Goal: Transaction & Acquisition: Book appointment/travel/reservation

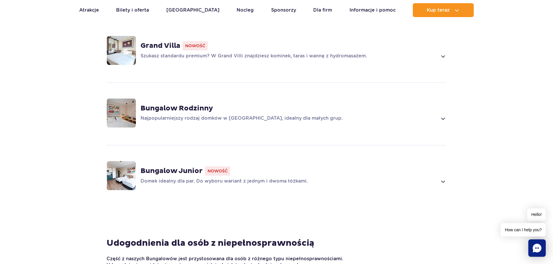
scroll to position [464, 0]
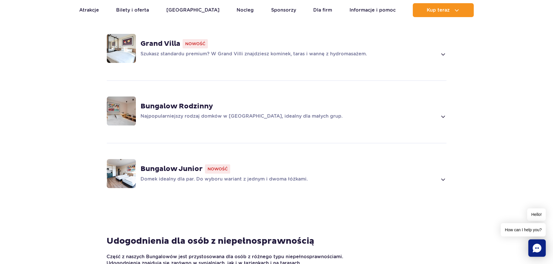
click at [123, 122] on img at bounding box center [121, 111] width 29 height 29
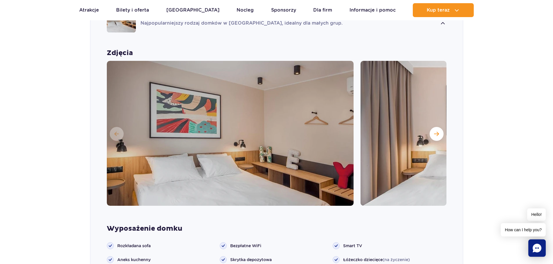
scroll to position [576, 0]
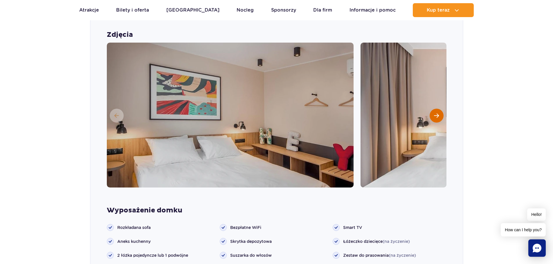
click at [436, 114] on span "Następny slajd" at bounding box center [436, 115] width 5 height 5
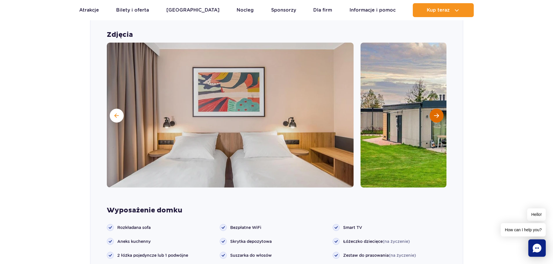
click at [436, 114] on span "Następny slajd" at bounding box center [436, 115] width 5 height 5
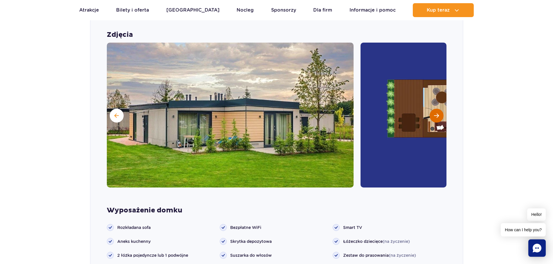
click at [437, 112] on button "Następny slajd" at bounding box center [437, 116] width 14 height 14
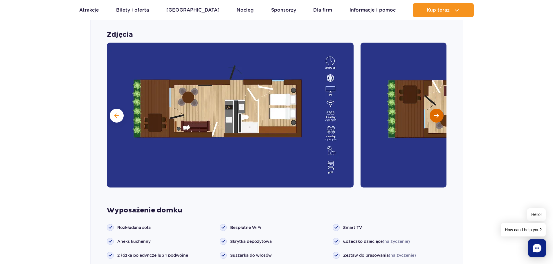
click at [435, 114] on span "Następny slajd" at bounding box center [436, 115] width 5 height 5
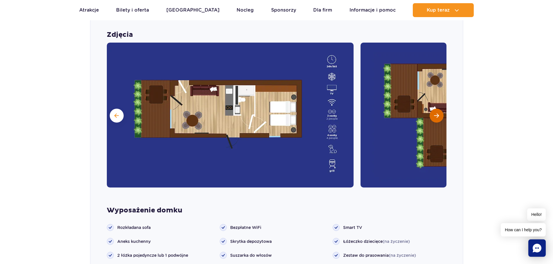
click at [435, 114] on span "Następny slajd" at bounding box center [436, 115] width 5 height 5
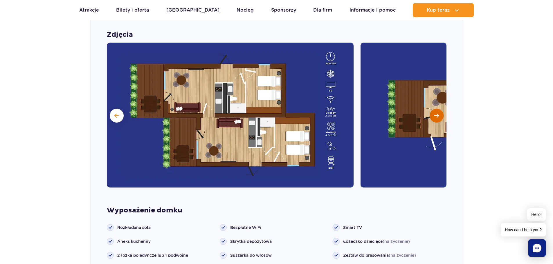
click at [435, 114] on span "Następny slajd" at bounding box center [436, 115] width 5 height 5
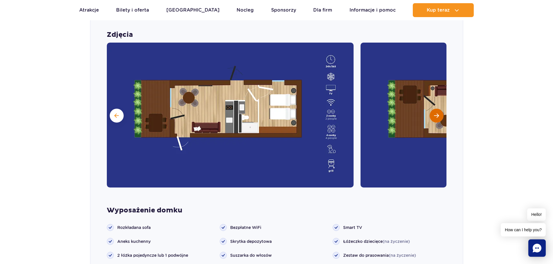
click at [435, 114] on span "Następny slajd" at bounding box center [436, 115] width 5 height 5
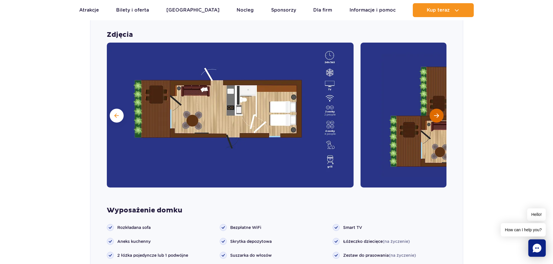
click at [435, 115] on span "Następny slajd" at bounding box center [436, 115] width 5 height 5
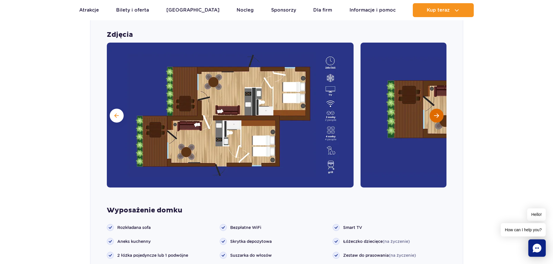
click at [435, 115] on span "Następny slajd" at bounding box center [436, 115] width 5 height 5
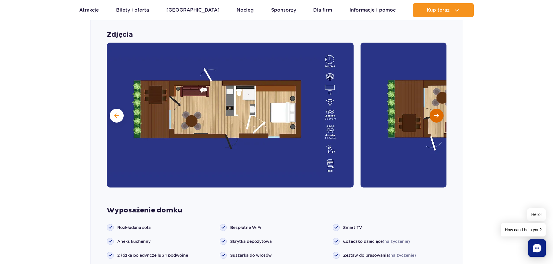
click at [435, 115] on span "Następny slajd" at bounding box center [436, 115] width 5 height 5
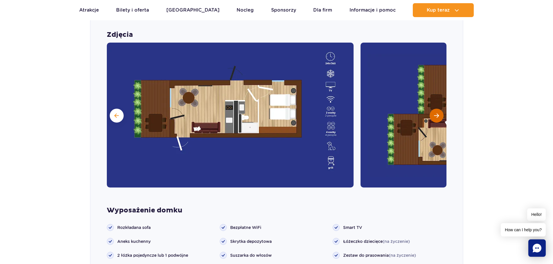
click at [435, 115] on span "Następny slajd" at bounding box center [436, 115] width 5 height 5
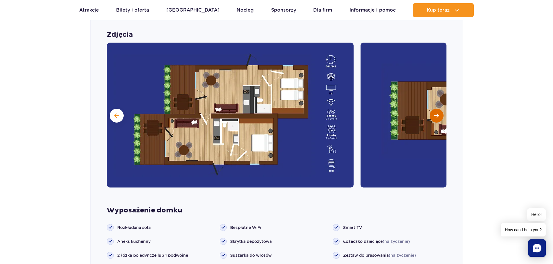
click at [435, 115] on span "Następny slajd" at bounding box center [436, 115] width 5 height 5
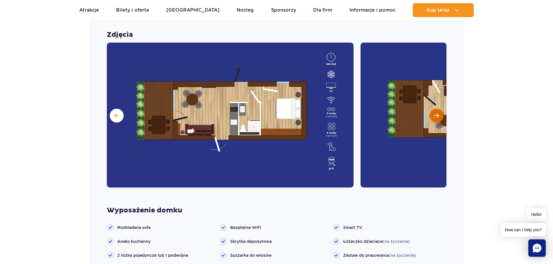
click at [435, 115] on span "Następny slajd" at bounding box center [436, 115] width 5 height 5
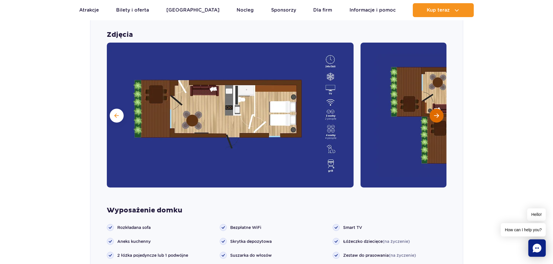
click at [435, 115] on span "Następny slajd" at bounding box center [436, 115] width 5 height 5
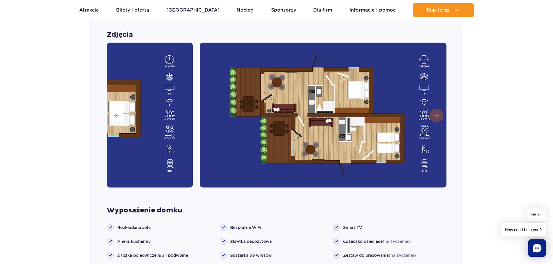
click at [435, 115] on img at bounding box center [323, 115] width 247 height 145
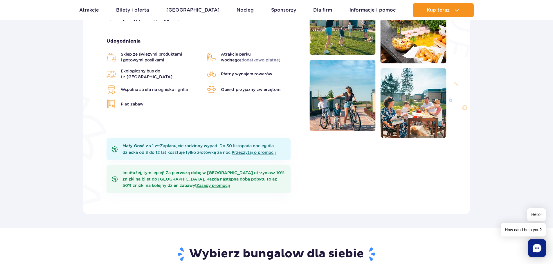
scroll to position [83, 0]
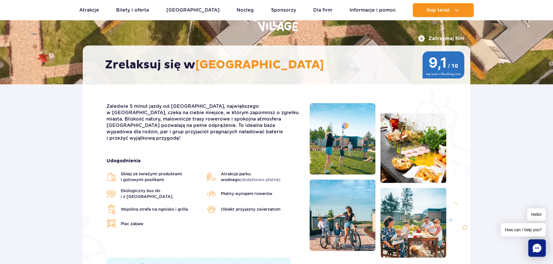
click at [243, 8] on ul "Aktualny ruch w parku Atrakcje Zjeżdżalnie Aster Rainbow Narval Więcej Baseny B…" at bounding box center [276, 10] width 395 height 14
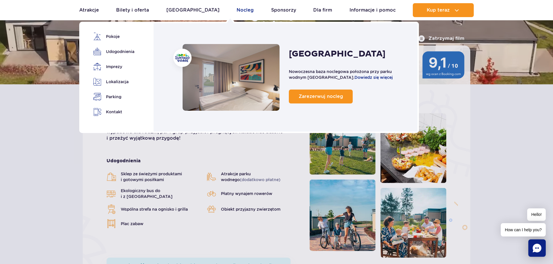
click at [237, 9] on link "Nocleg" at bounding box center [245, 10] width 17 height 14
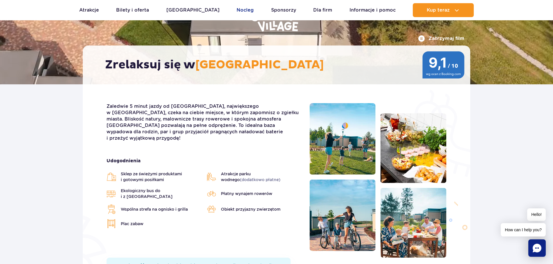
click at [237, 8] on link "Nocleg" at bounding box center [245, 10] width 17 height 14
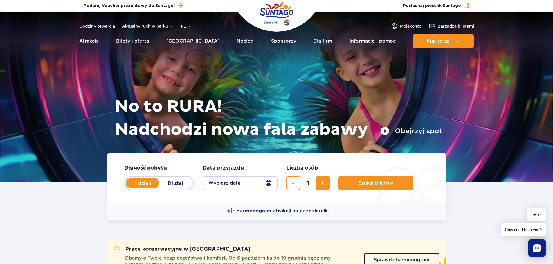
click at [239, 183] on button "Wybierz datę" at bounding box center [240, 183] width 75 height 14
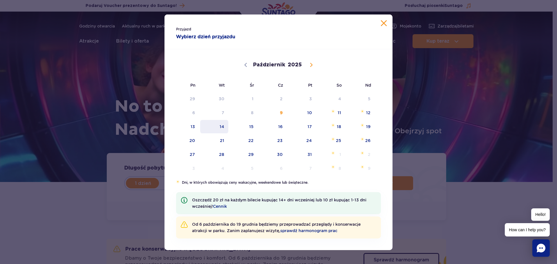
click at [222, 125] on span "14" at bounding box center [214, 126] width 29 height 13
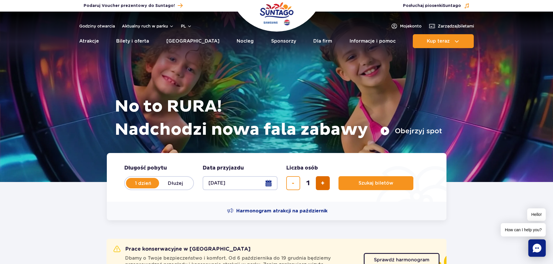
click at [323, 183] on span "dodaj bilet" at bounding box center [323, 183] width 4 height 0
type input "3"
click at [396, 187] on button "Szukaj biletów" at bounding box center [375, 183] width 75 height 14
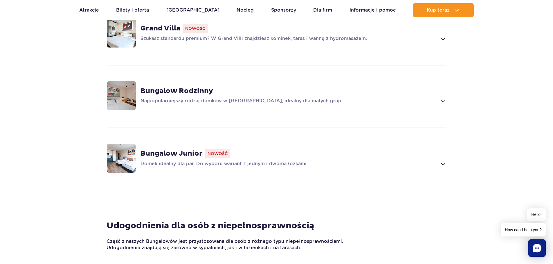
scroll to position [377, 0]
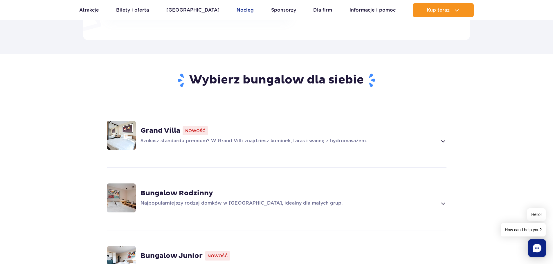
click at [237, 8] on link "Nocleg" at bounding box center [245, 10] width 17 height 14
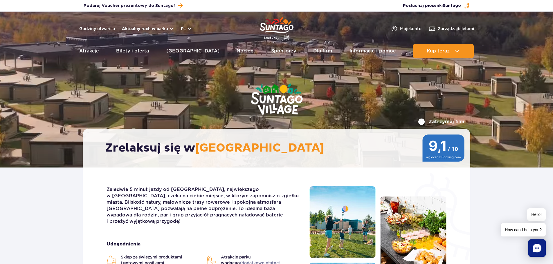
click at [144, 29] on button "Aktualny ruch w parku" at bounding box center [148, 28] width 52 height 5
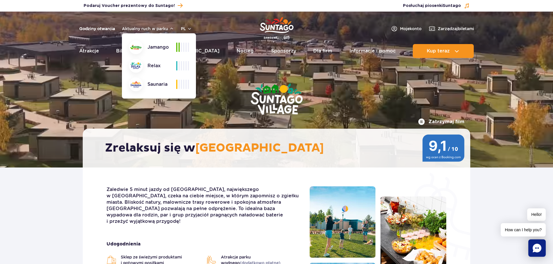
click at [101, 27] on link "Godziny otwarcia" at bounding box center [97, 29] width 36 height 6
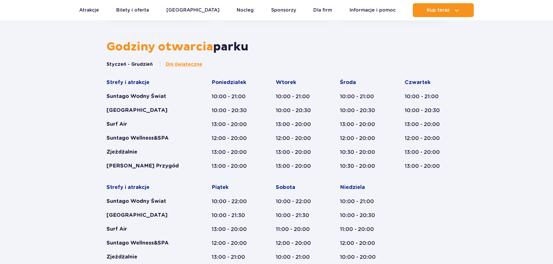
scroll to position [308, 0]
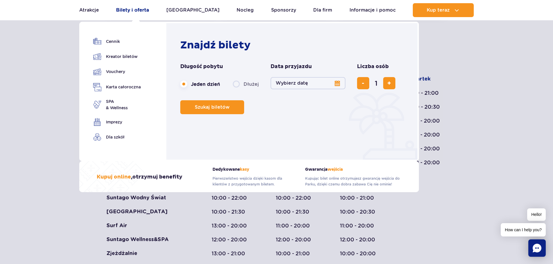
click at [135, 9] on link "Bilety i oferta" at bounding box center [132, 10] width 33 height 14
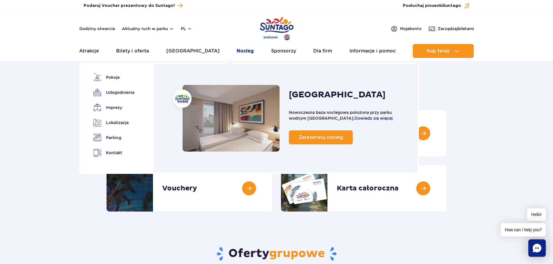
click at [237, 53] on link "Nocleg" at bounding box center [245, 51] width 17 height 14
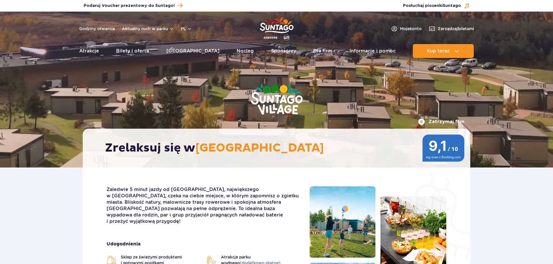
click at [237, 53] on link "Nocleg" at bounding box center [245, 51] width 17 height 14
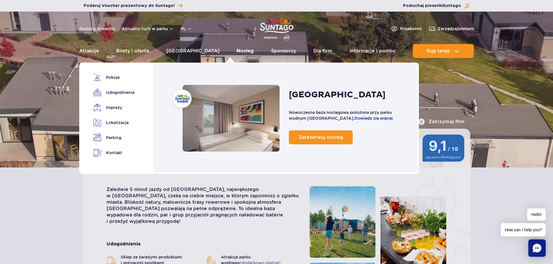
click at [237, 52] on link "Nocleg" at bounding box center [245, 51] width 17 height 14
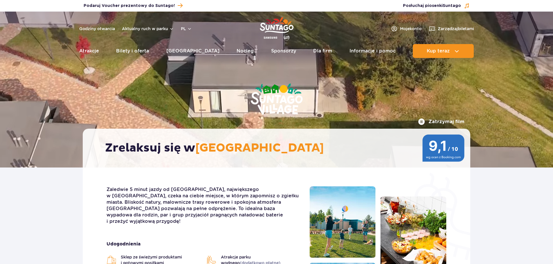
click at [237, 52] on link "Nocleg" at bounding box center [245, 51] width 17 height 14
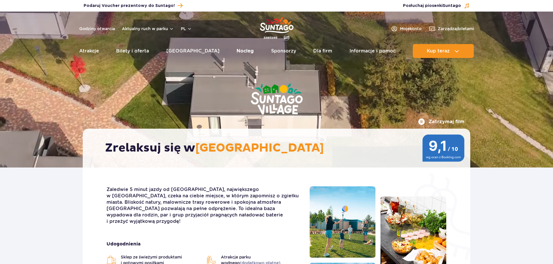
click at [237, 51] on link "Nocleg" at bounding box center [245, 51] width 17 height 14
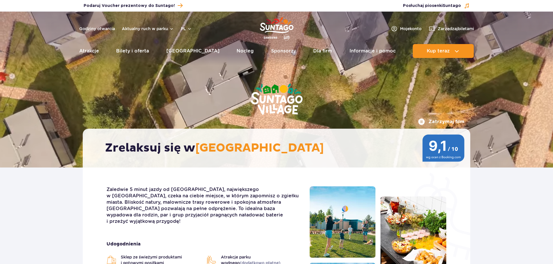
click at [237, 51] on link "Nocleg" at bounding box center [245, 51] width 17 height 14
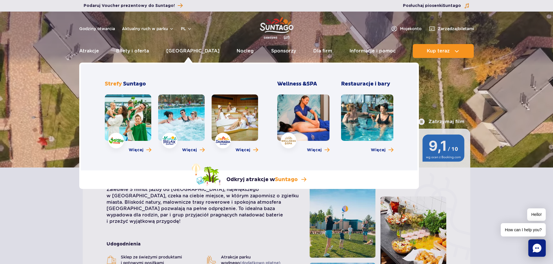
click at [128, 116] on link at bounding box center [128, 118] width 46 height 46
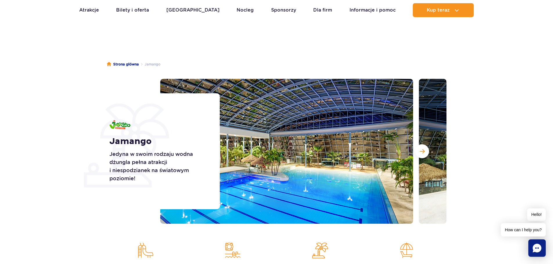
scroll to position [29, 0]
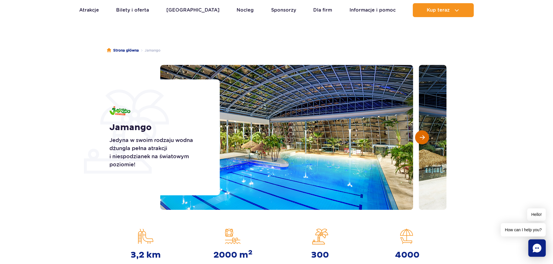
click at [426, 137] on button "Następny slajd" at bounding box center [422, 138] width 14 height 14
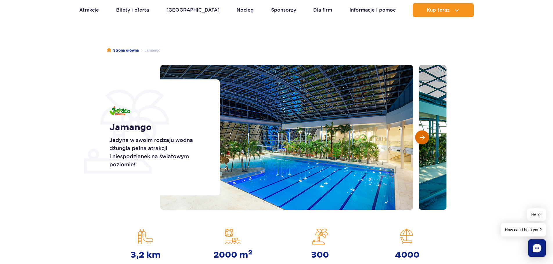
click at [422, 137] on span "Następny slajd" at bounding box center [422, 137] width 5 height 5
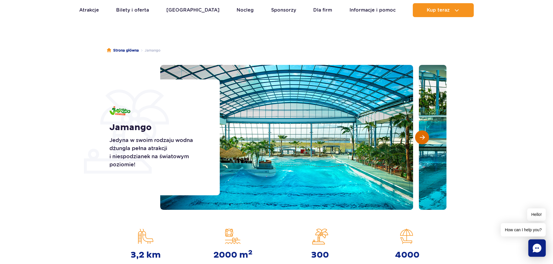
click at [422, 137] on span "Następny slajd" at bounding box center [422, 137] width 5 height 5
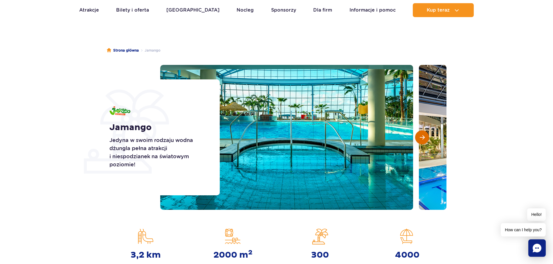
click at [422, 137] on span "Następny slajd" at bounding box center [422, 137] width 5 height 5
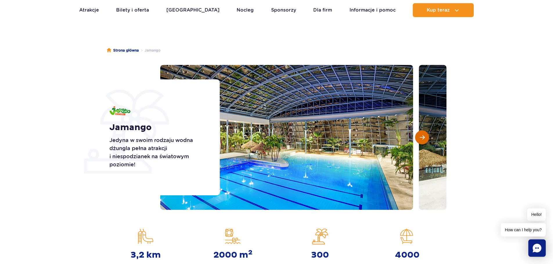
click at [422, 137] on span "Następny slajd" at bounding box center [422, 137] width 5 height 5
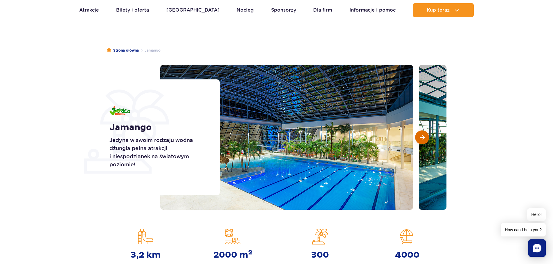
click at [422, 137] on span "Następny slajd" at bounding box center [422, 137] width 5 height 5
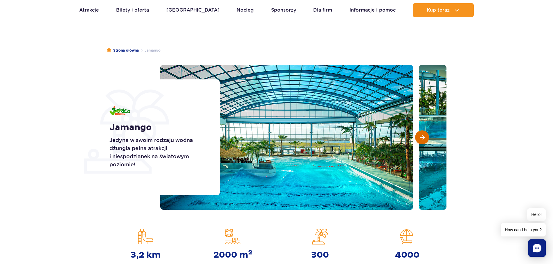
click at [422, 137] on span "Następny slajd" at bounding box center [422, 137] width 5 height 5
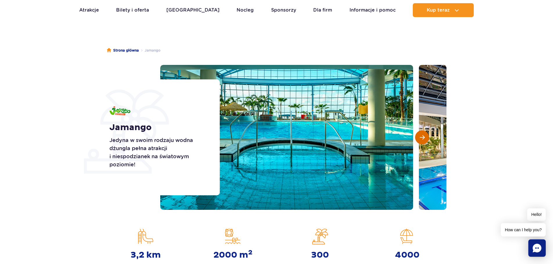
click at [422, 137] on span "Następny slajd" at bounding box center [422, 137] width 5 height 5
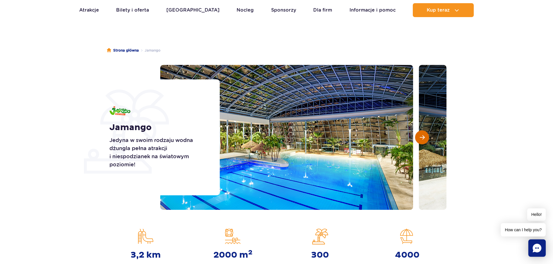
click at [422, 137] on span "Następny slajd" at bounding box center [422, 137] width 5 height 5
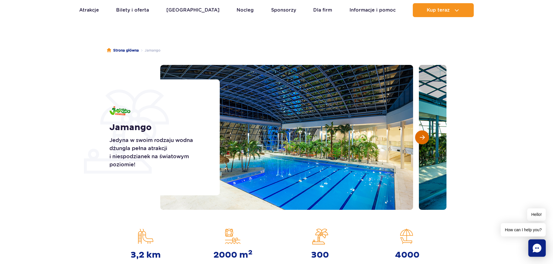
click at [422, 137] on span "Następny slajd" at bounding box center [422, 137] width 5 height 5
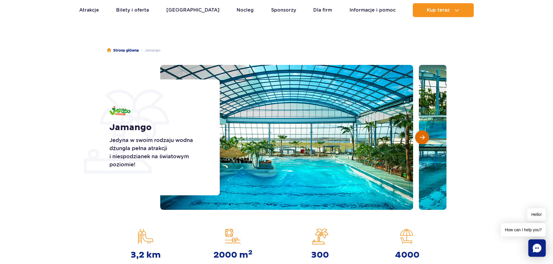
click at [422, 137] on span "Następny slajd" at bounding box center [422, 137] width 5 height 5
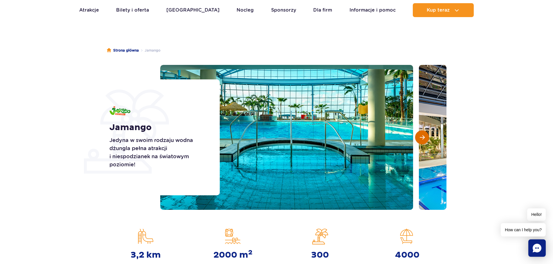
click at [422, 137] on span "Następny slajd" at bounding box center [422, 137] width 5 height 5
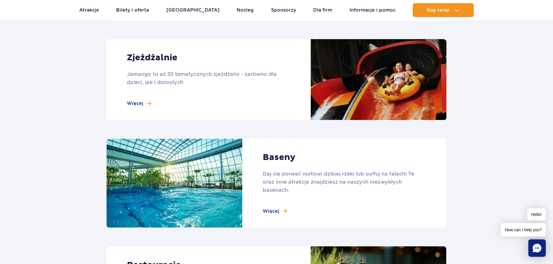
scroll to position [499, 0]
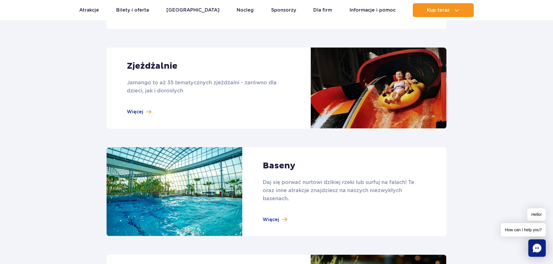
click at [132, 108] on link at bounding box center [277, 88] width 340 height 81
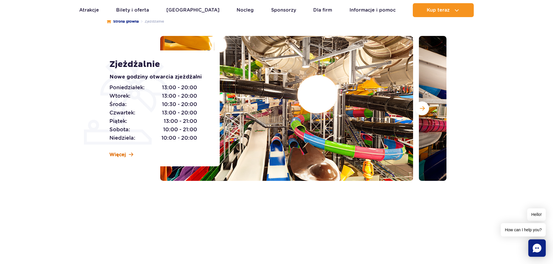
click at [122, 156] on span "Więcej" at bounding box center [117, 155] width 17 height 6
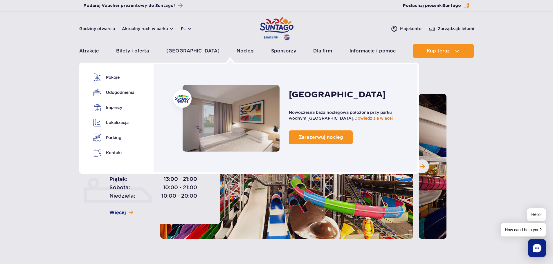
click at [354, 120] on link "Dowiedz się więcej" at bounding box center [373, 118] width 38 height 5
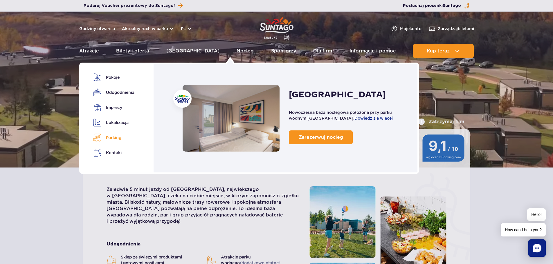
click at [110, 138] on link "Parking" at bounding box center [112, 138] width 39 height 8
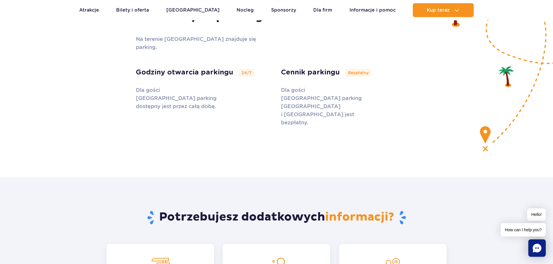
scroll to position [1937, 0]
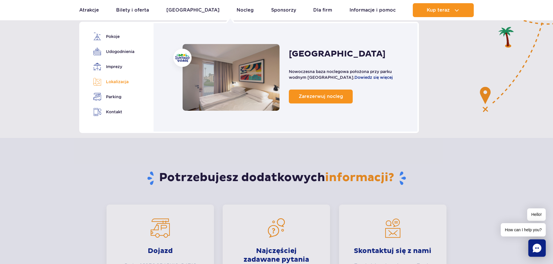
click at [111, 81] on link "Lokalizacja" at bounding box center [112, 82] width 39 height 8
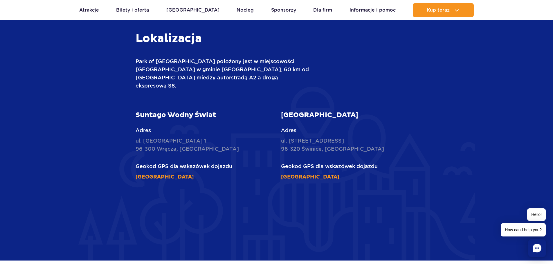
scroll to position [1361, 0]
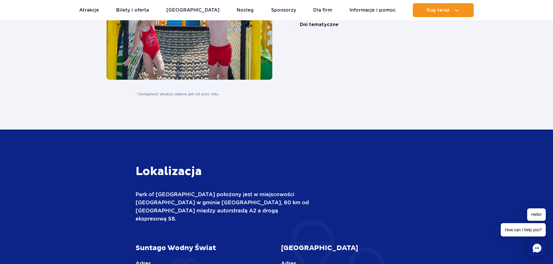
click at [240, 10] on ul "Aktualny ruch w parku Atrakcje Zjeżdżalnie Aster Rainbow Narval Więcej Baseny B…" at bounding box center [276, 10] width 395 height 14
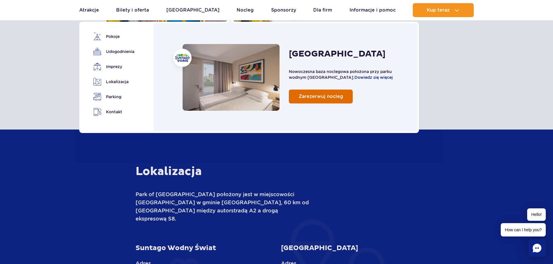
click at [322, 97] on span "Zarezerwuj nocleg" at bounding box center [321, 97] width 44 height 6
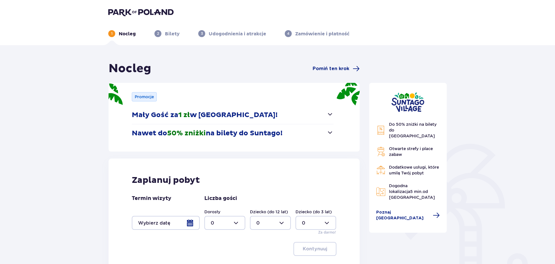
click at [330, 112] on span "button" at bounding box center [330, 114] width 7 height 7
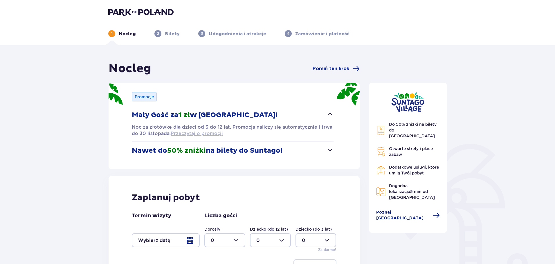
click at [195, 133] on span "Przeczytaj o promocji" at bounding box center [197, 134] width 52 height 6
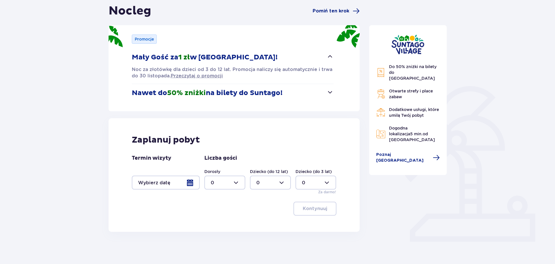
scroll to position [58, 0]
click at [167, 180] on div at bounding box center [166, 183] width 68 height 14
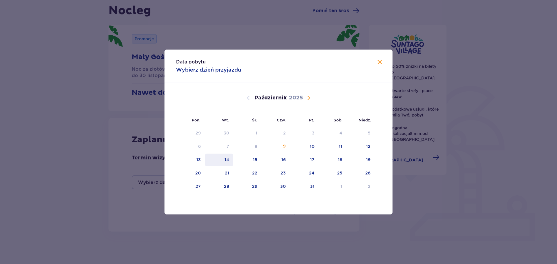
click at [229, 160] on div "14" at bounding box center [227, 160] width 5 height 6
click at [307, 159] on div "17" at bounding box center [304, 160] width 29 height 13
type input "14.10.25 - 17.10.25"
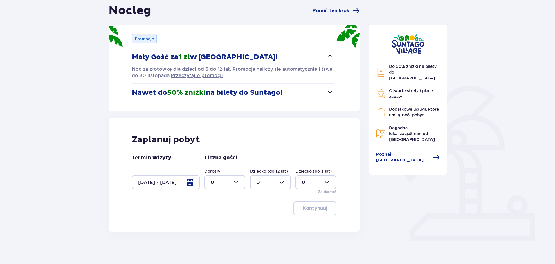
click at [230, 185] on div at bounding box center [224, 183] width 41 height 14
click at [218, 209] on span "1" at bounding box center [225, 212] width 40 height 12
type input "1"
click at [271, 183] on div at bounding box center [270, 183] width 41 height 14
click at [257, 221] on span "2" at bounding box center [270, 225] width 40 height 12
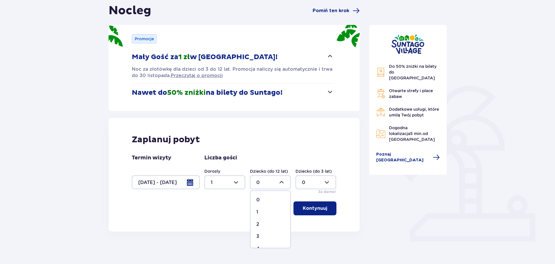
type input "2"
click at [310, 208] on p "Kontynuuj" at bounding box center [315, 208] width 24 height 6
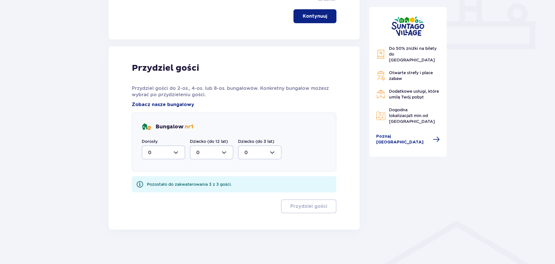
scroll to position [251, 0]
click at [158, 149] on div at bounding box center [164, 152] width 44 height 14
click at [151, 176] on span "1" at bounding box center [163, 182] width 42 height 12
type input "1"
click at [207, 157] on div at bounding box center [212, 152] width 44 height 14
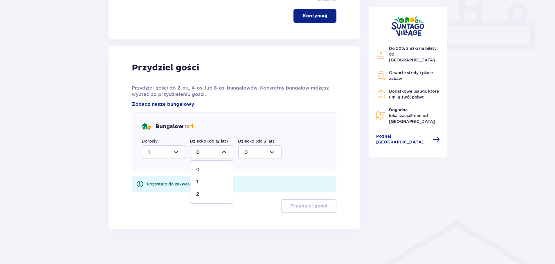
click at [205, 193] on div "2" at bounding box center [211, 194] width 31 height 6
type input "2"
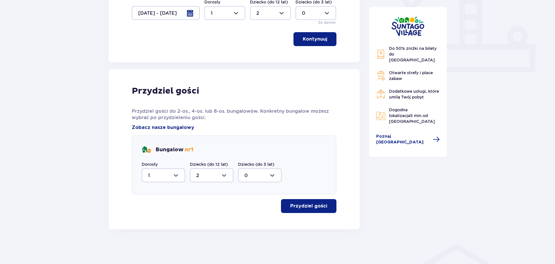
click at [300, 208] on p "Przydziel gości" at bounding box center [308, 206] width 37 height 6
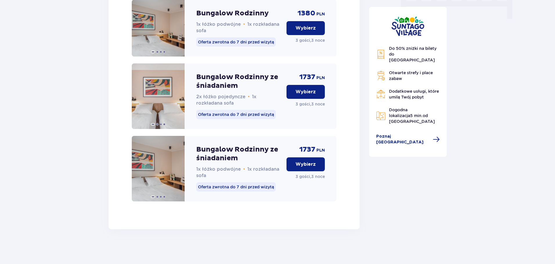
scroll to position [613, 0]
click at [308, 162] on p "Wybierz" at bounding box center [305, 164] width 20 height 6
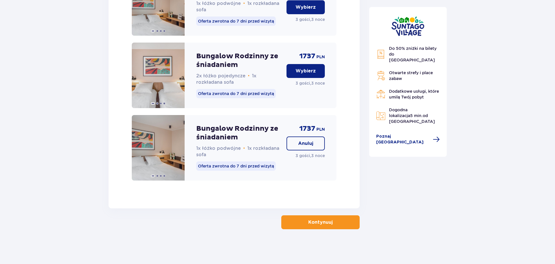
scroll to position [634, 0]
click at [318, 222] on p "Kontynuuj" at bounding box center [320, 222] width 24 height 6
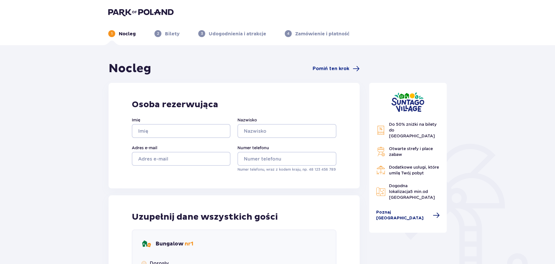
click at [399, 210] on span "Poznaj Suntago Village" at bounding box center [402, 216] width 53 height 12
click at [396, 122] on span "Do 50% zniżki na bilety do parku Suntago" at bounding box center [413, 130] width 48 height 16
click at [175, 131] on input "Imię" at bounding box center [181, 131] width 99 height 14
type input "Agata"
type input "Chojnacka"
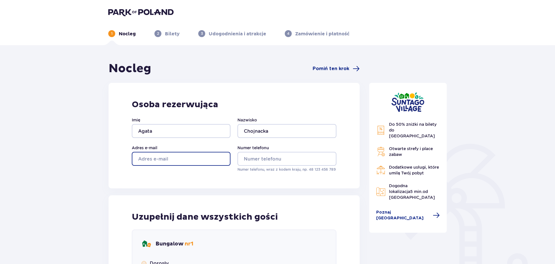
type input "agathachojnacka@gmail.com"
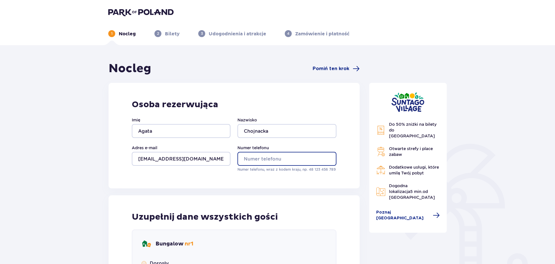
type input "668846462"
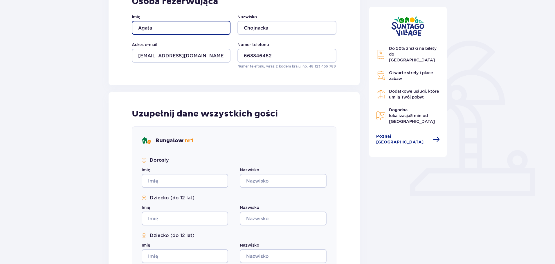
scroll to position [145, 0]
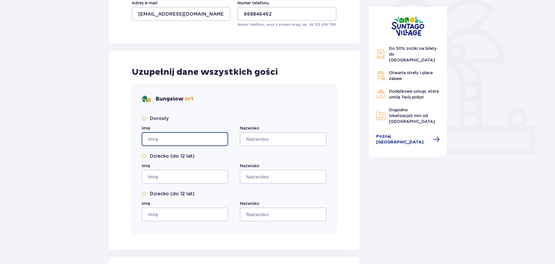
click at [161, 141] on input "Imię" at bounding box center [185, 139] width 86 height 14
type input "Agata"
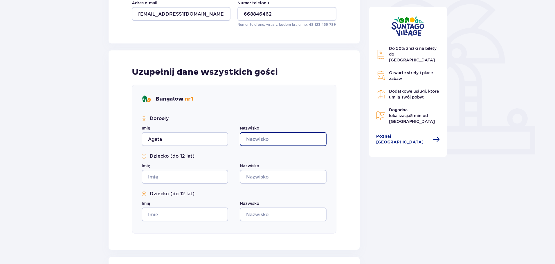
type input "Chojnacka"
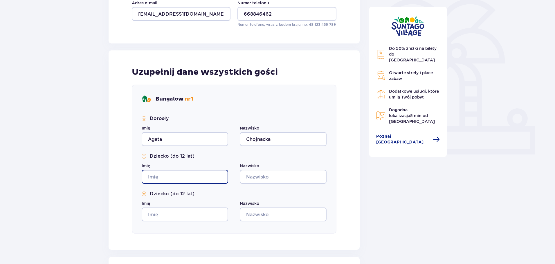
type input "Agata"
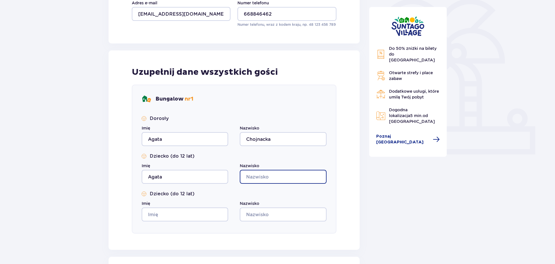
type input "Chojnacka"
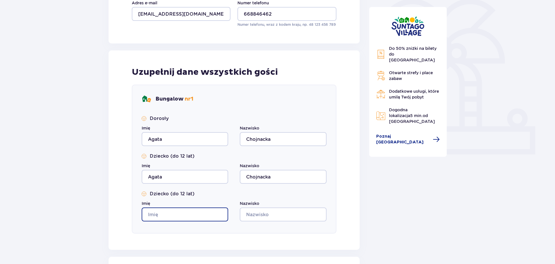
type input "Agata"
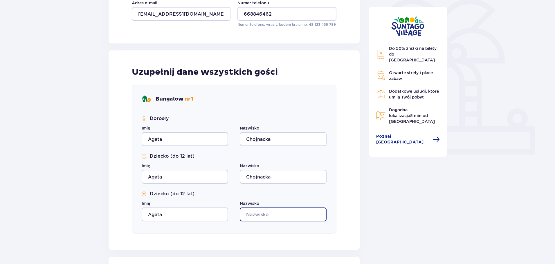
type input "Chojnacka"
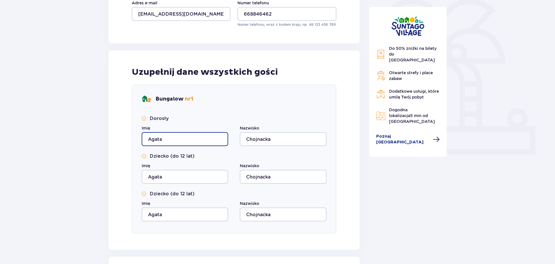
scroll to position [224, 0]
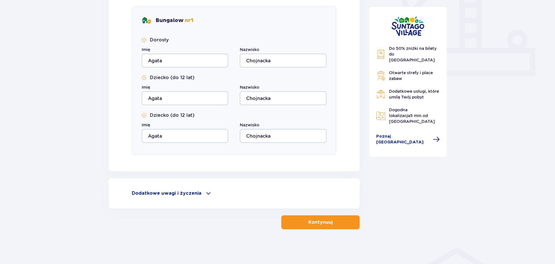
click at [322, 221] on p "Kontynuuj" at bounding box center [320, 222] width 24 height 6
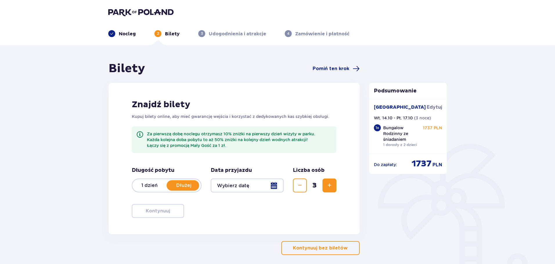
click at [175, 184] on p "Dłużej" at bounding box center [184, 186] width 34 height 6
click at [187, 186] on p "Dłużej" at bounding box center [184, 186] width 34 height 6
click at [241, 185] on div at bounding box center [247, 186] width 73 height 14
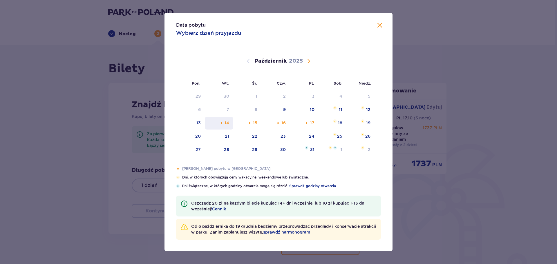
click at [227, 124] on div "14" at bounding box center [227, 123] width 5 height 6
click at [283, 122] on div "16" at bounding box center [284, 123] width 4 height 6
type input "14.10.25 - 16.10.25"
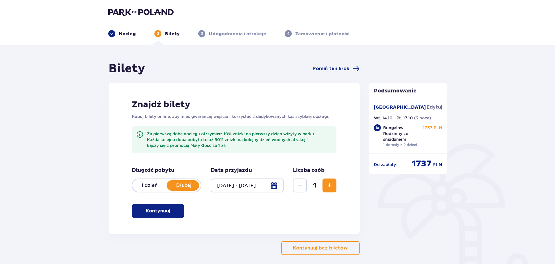
click at [333, 184] on span "Zwiększ" at bounding box center [329, 185] width 7 height 7
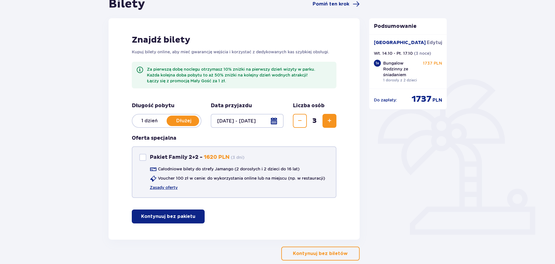
scroll to position [87, 0]
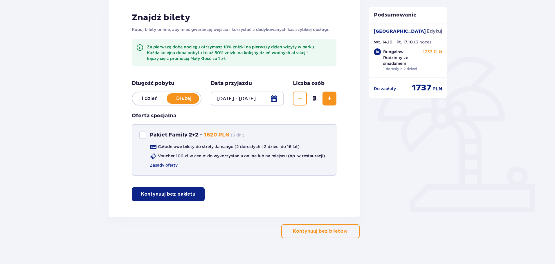
click at [145, 134] on div "Pakiet Family 2+2" at bounding box center [142, 135] width 7 height 7
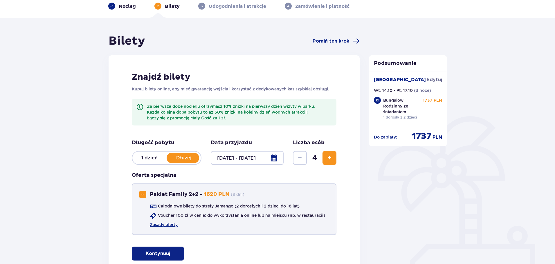
scroll to position [96, 0]
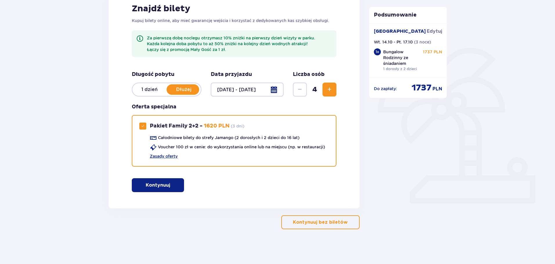
click at [156, 175] on div "Znajdź bilety Kupuj bilety online, aby mieć gwarancję wejścia i korzystać z ded…" at bounding box center [234, 98] width 251 height 222
click at [156, 181] on button "Kontynuuj" at bounding box center [158, 186] width 52 height 14
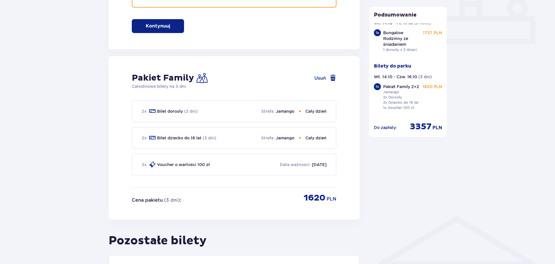
scroll to position [303, 0]
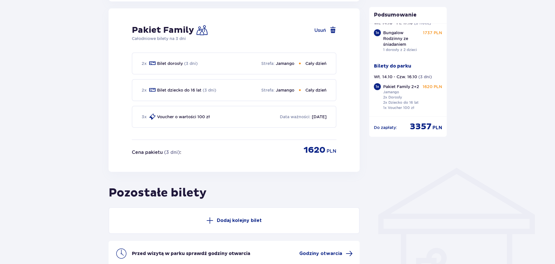
click at [392, 77] on p "Wt. 14.10 - Czw. 16.10" at bounding box center [395, 77] width 43 height 6
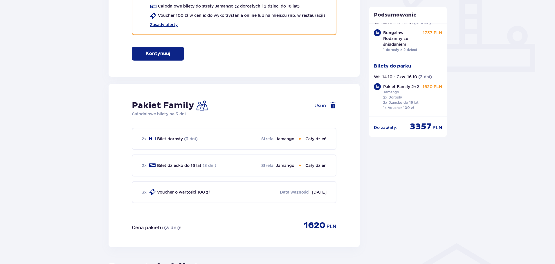
scroll to position [245, 0]
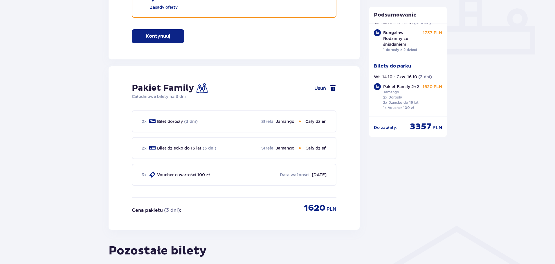
click at [331, 87] on span at bounding box center [332, 88] width 7 height 7
checkbox input "false"
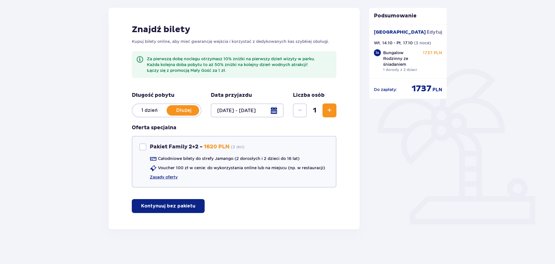
scroll to position [21, 0]
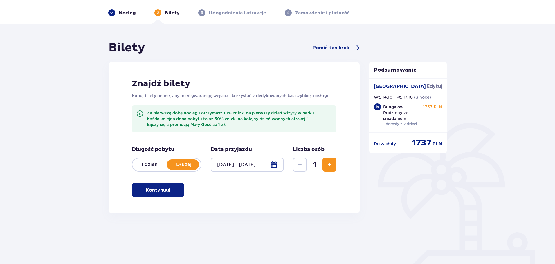
click at [330, 160] on button "Zwiększ" at bounding box center [329, 165] width 14 height 14
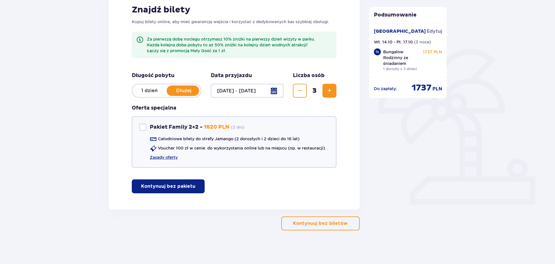
scroll to position [96, 0]
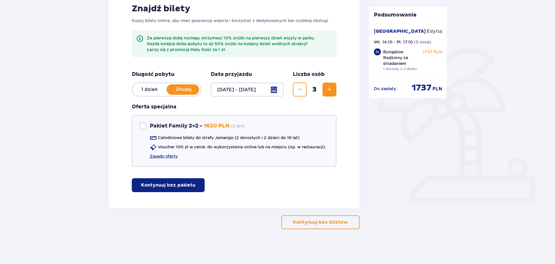
click at [172, 183] on p "Kontynuuj bez pakietu" at bounding box center [168, 185] width 54 height 6
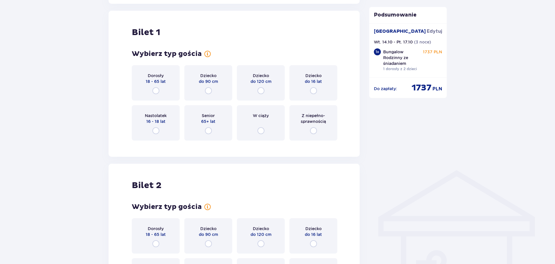
scroll to position [305, 0]
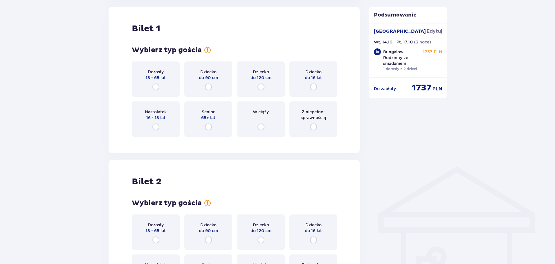
click at [161, 87] on div "Dorosły 18 - 65 lat" at bounding box center [156, 79] width 48 height 35
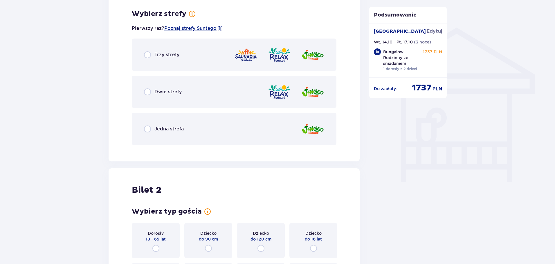
scroll to position [446, 0]
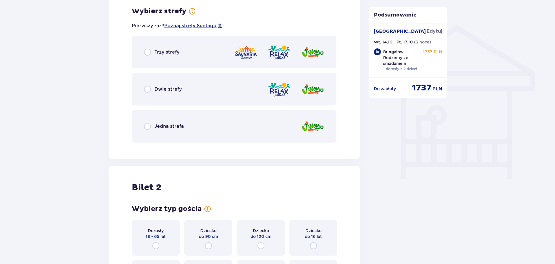
click at [146, 125] on input "radio" at bounding box center [147, 126] width 7 height 7
radio input "true"
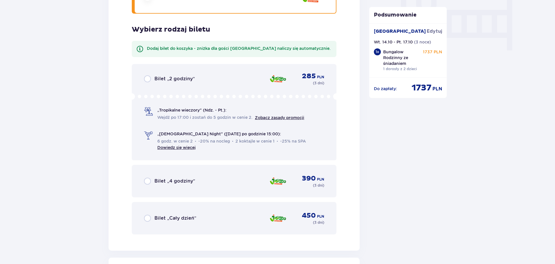
scroll to position [594, 0]
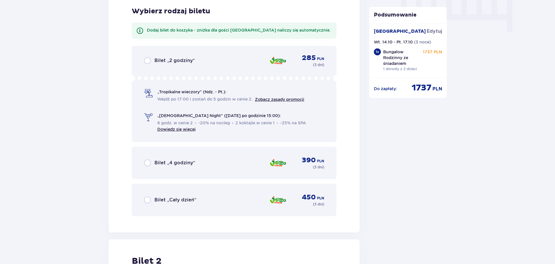
click at [147, 163] on input "radio" at bounding box center [147, 163] width 7 height 7
radio input "true"
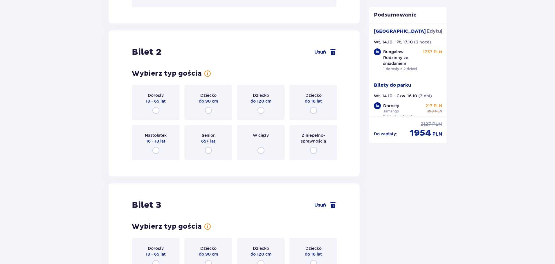
scroll to position [827, 0]
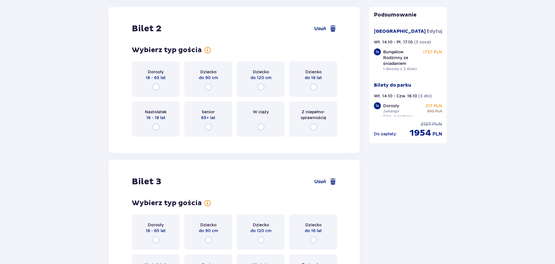
click at [317, 87] on div "Dziecko do 16 lat" at bounding box center [313, 79] width 48 height 35
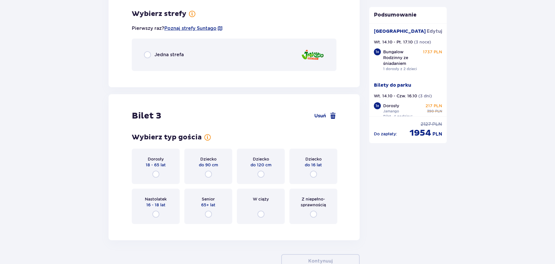
scroll to position [968, 0]
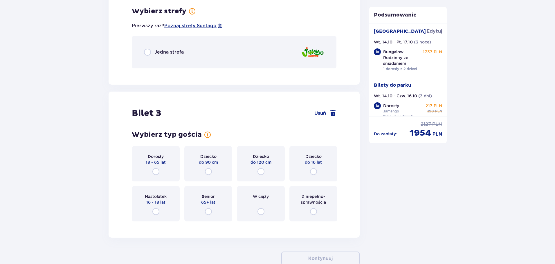
click at [147, 51] on input "radio" at bounding box center [147, 52] width 7 height 7
radio input "true"
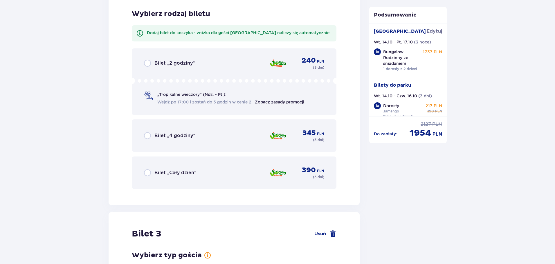
scroll to position [1041, 0]
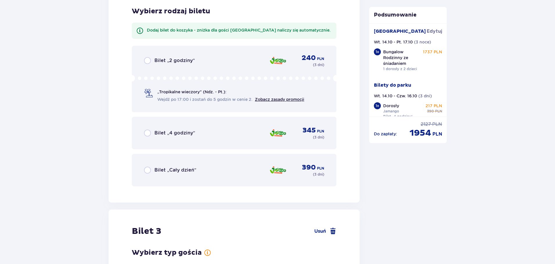
click at [167, 132] on span "Bilet „4 godziny”" at bounding box center [174, 133] width 41 height 6
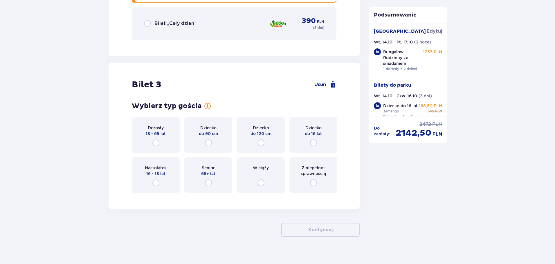
scroll to position [1196, 0]
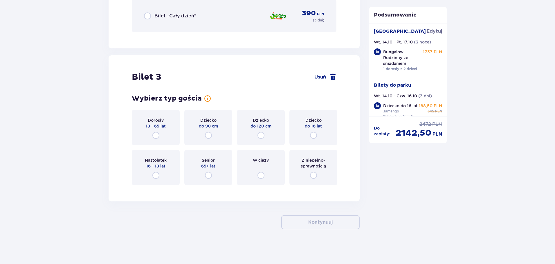
click at [307, 135] on div "Dziecko do 16 lat" at bounding box center [313, 127] width 48 height 35
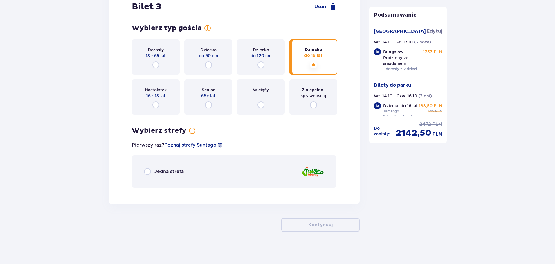
scroll to position [1269, 0]
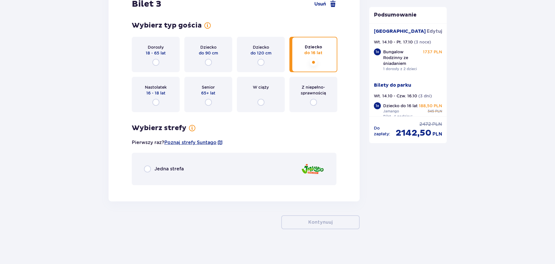
click at [209, 163] on div "Jedna strefa" at bounding box center [234, 169] width 205 height 33
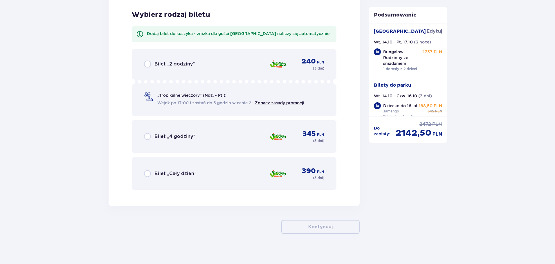
scroll to position [1459, 0]
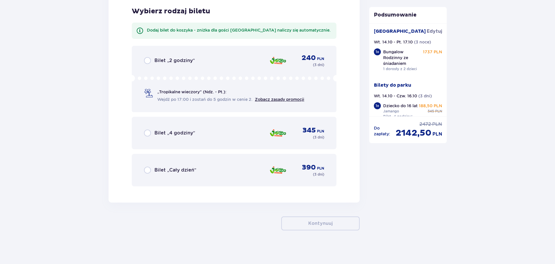
click at [202, 135] on div "Bilet „4 godziny” 345 PLN ( 3 dni )" at bounding box center [234, 133] width 180 height 14
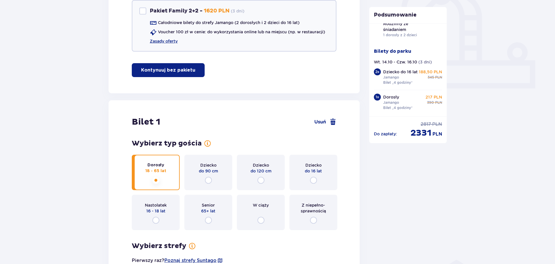
scroll to position [126, 0]
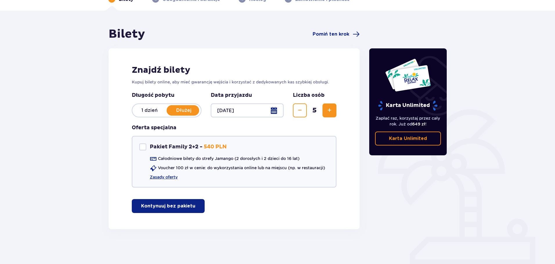
click at [293, 111] on button "Zmniejsz" at bounding box center [300, 111] width 14 height 14
click at [294, 110] on button "Zmniejsz" at bounding box center [300, 111] width 14 height 14
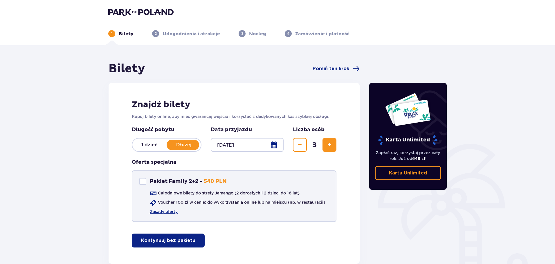
click at [168, 179] on p "Pakiet Family 2+2 -" at bounding box center [176, 181] width 53 height 7
click at [146, 181] on div "Pakiet Family 2+2 Pakiet Family 2+2 - 540 PLN" at bounding box center [182, 181] width 87 height 7
checkbox input "false"
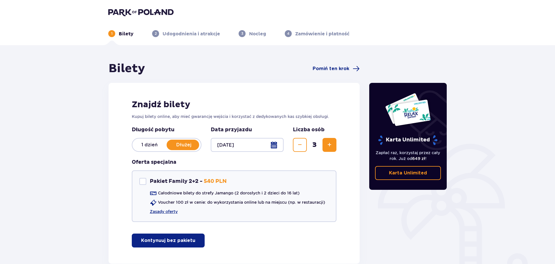
click at [177, 240] on p "Kontynuuj bez pakietu" at bounding box center [168, 241] width 54 height 6
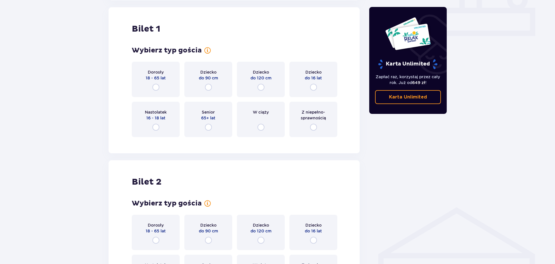
scroll to position [264, 0]
click at [156, 87] on input "radio" at bounding box center [155, 87] width 7 height 7
radio input "true"
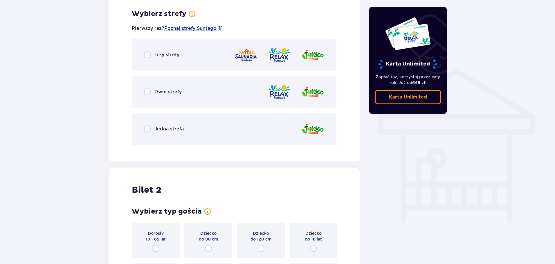
scroll to position [406, 0]
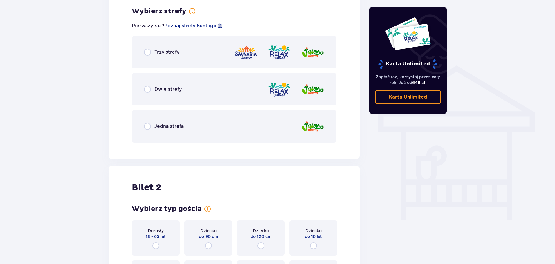
click at [147, 128] on input "radio" at bounding box center [147, 126] width 7 height 7
radio input "true"
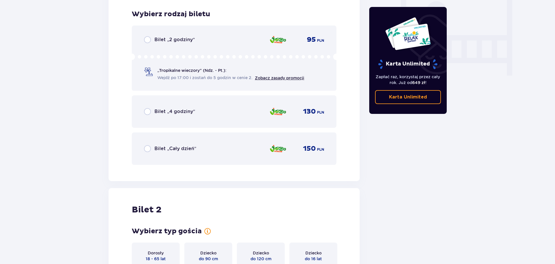
scroll to position [553, 0]
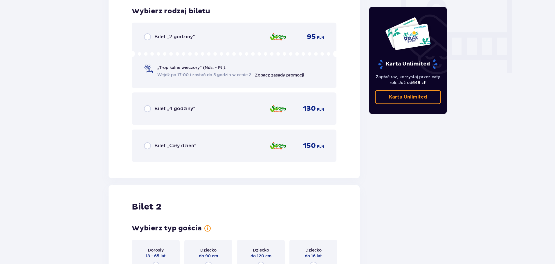
click at [149, 150] on div "Bilet „Cały dzień” 150 PLN" at bounding box center [234, 146] width 180 height 12
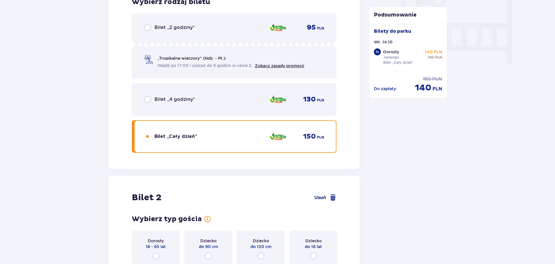
scroll to position [558, 0]
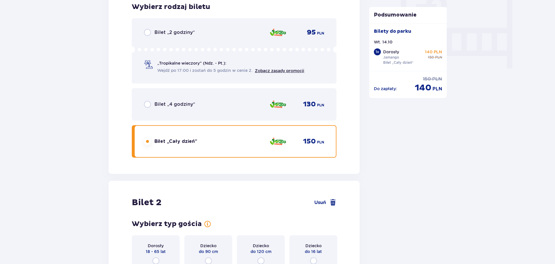
click at [144, 103] on input "radio" at bounding box center [147, 104] width 7 height 7
radio input "true"
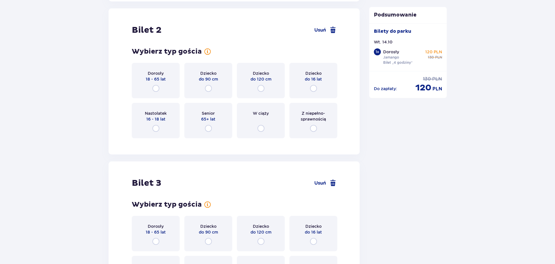
scroll to position [732, 0]
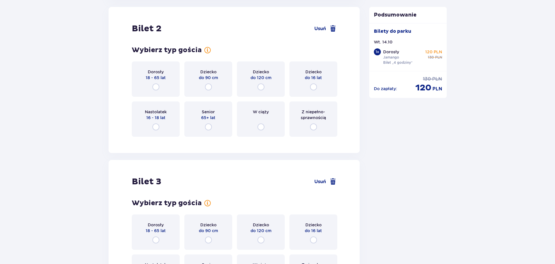
click at [315, 89] on input "radio" at bounding box center [313, 87] width 7 height 7
radio input "true"
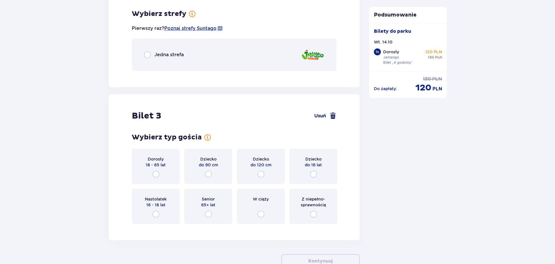
scroll to position [873, 0]
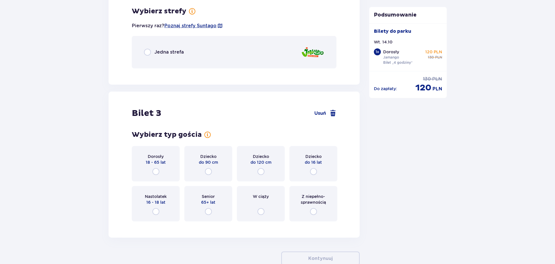
click at [151, 52] on div "Jedna strefa" at bounding box center [164, 52] width 40 height 7
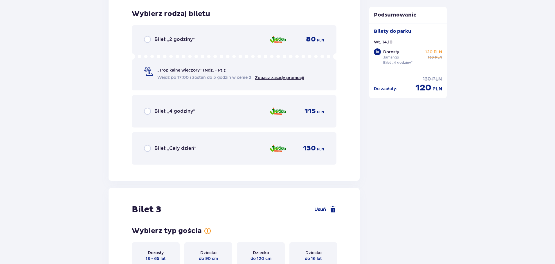
scroll to position [946, 0]
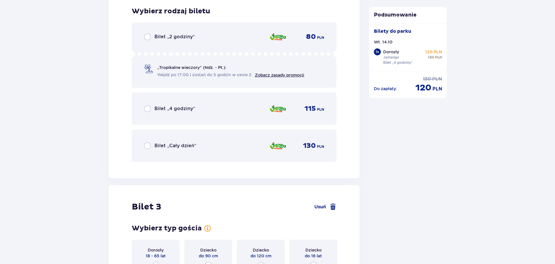
click at [175, 146] on span "Bilet „Cały dzień”" at bounding box center [175, 146] width 42 height 6
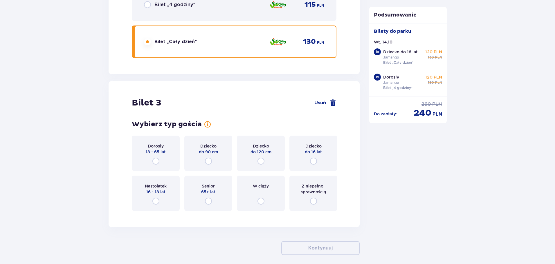
scroll to position [1018, 0]
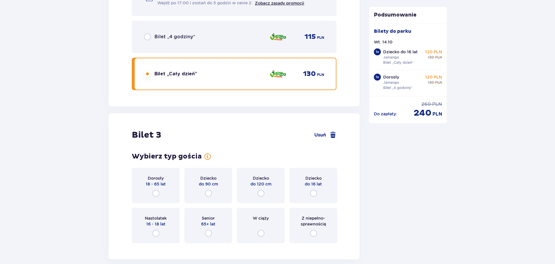
click at [191, 39] on span "Bilet „4 godziny”" at bounding box center [174, 37] width 41 height 6
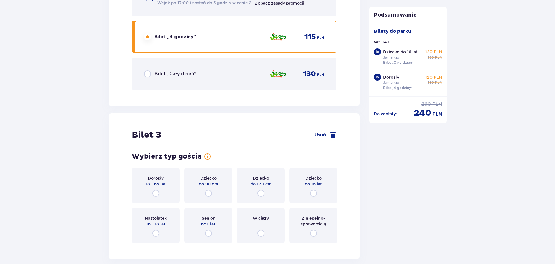
scroll to position [1077, 0]
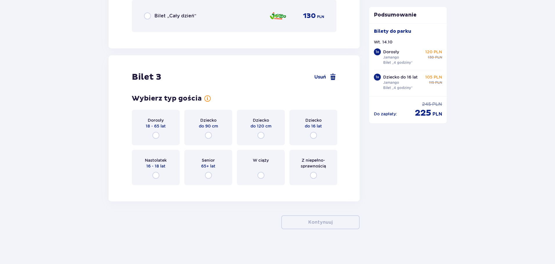
click at [317, 139] on div "Dziecko do 16 lat" at bounding box center [313, 127] width 48 height 35
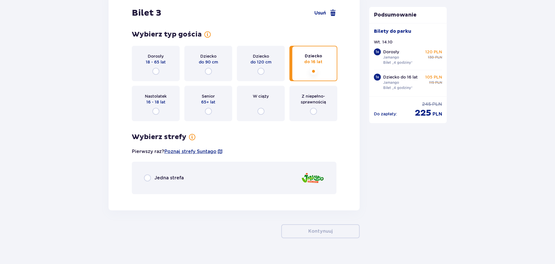
scroll to position [1150, 0]
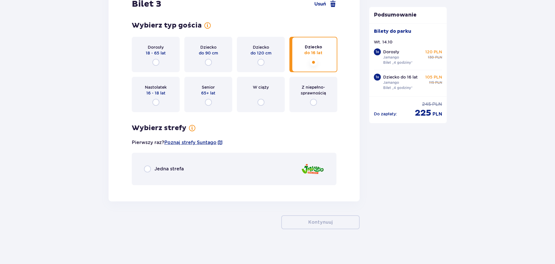
click at [143, 165] on div "Jedna strefa" at bounding box center [234, 169] width 205 height 33
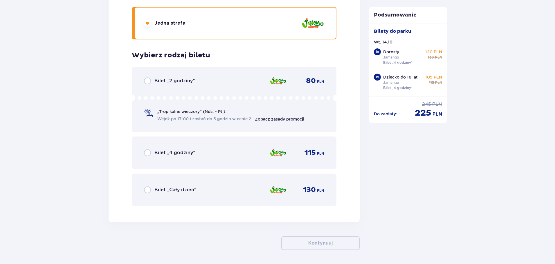
scroll to position [1317, 0]
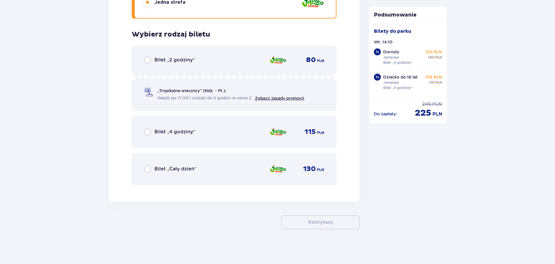
click at [163, 129] on div "Bilet „4 godziny”" at bounding box center [169, 132] width 51 height 7
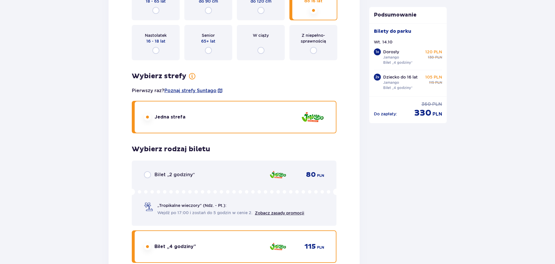
scroll to position [1027, 0]
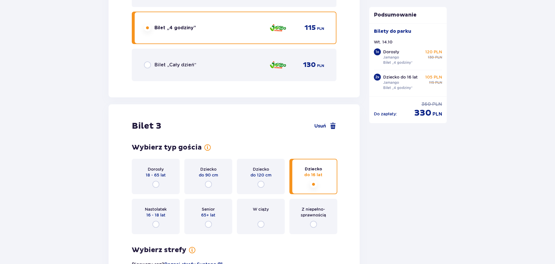
click at [193, 58] on div "Bilet „Cały dzień” 130 PLN" at bounding box center [234, 65] width 205 height 33
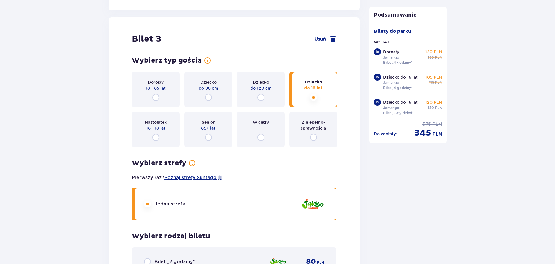
scroll to position [1376, 0]
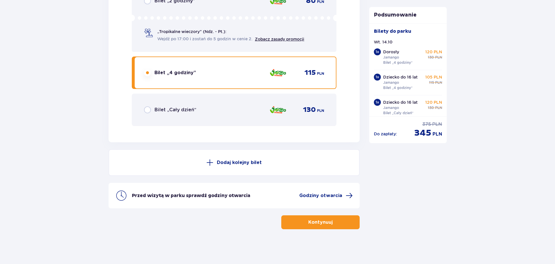
click at [182, 111] on span "Bilet „Cały dzień”" at bounding box center [175, 110] width 42 height 6
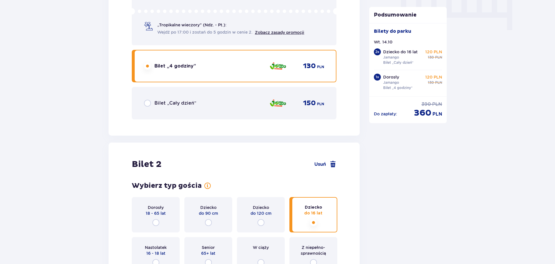
scroll to position [592, 0]
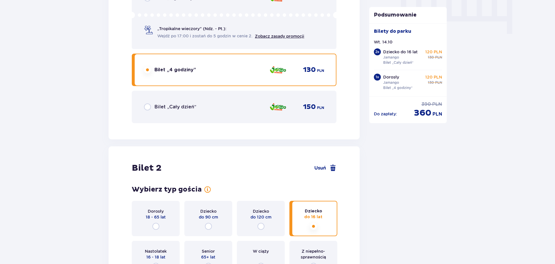
click at [228, 108] on div "Bilet „Cały dzień” 150 PLN" at bounding box center [234, 107] width 180 height 12
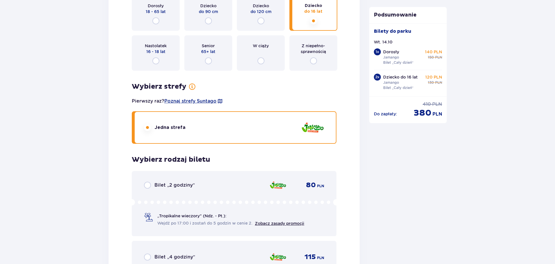
scroll to position [1086, 0]
